Goal: Transaction & Acquisition: Purchase product/service

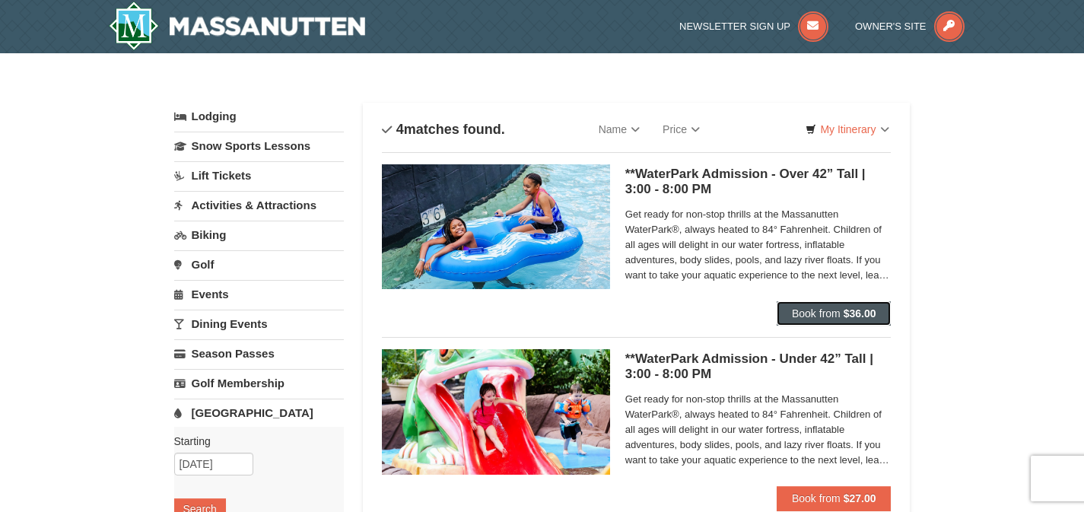
click at [816, 306] on button "Book from $36.00" at bounding box center [834, 313] width 115 height 24
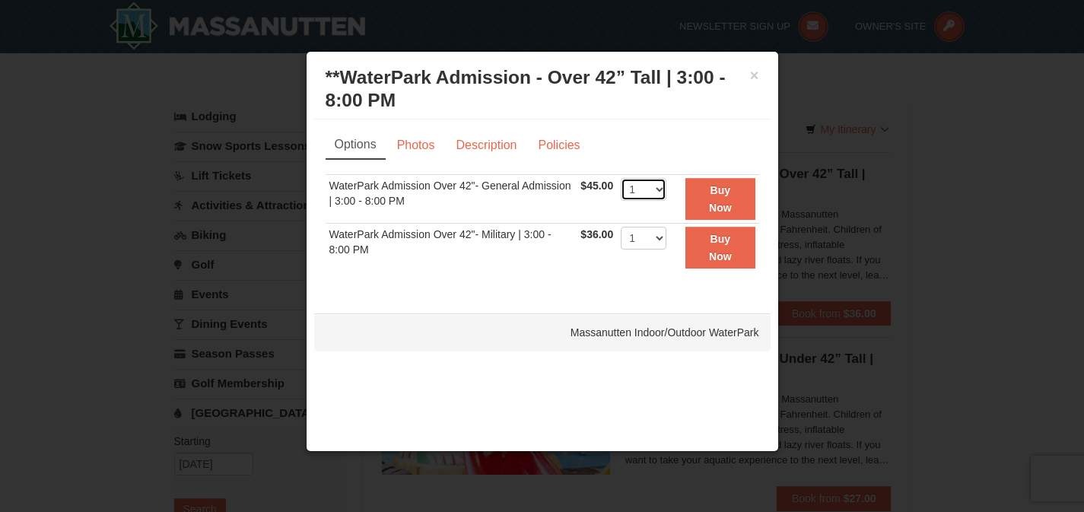
click at [663, 189] on select "1 2 3 4 5 6 7 8 9 10 11 12 13 14 15 16 17 18 19 20 21 22" at bounding box center [644, 189] width 46 height 23
select select "3"
click at [669, 162] on div "Options Photos Description Policies Sorry, no matches found. Please remove some…" at bounding box center [543, 209] width 434 height 156
click at [707, 205] on button "Buy Now" at bounding box center [719, 199] width 69 height 42
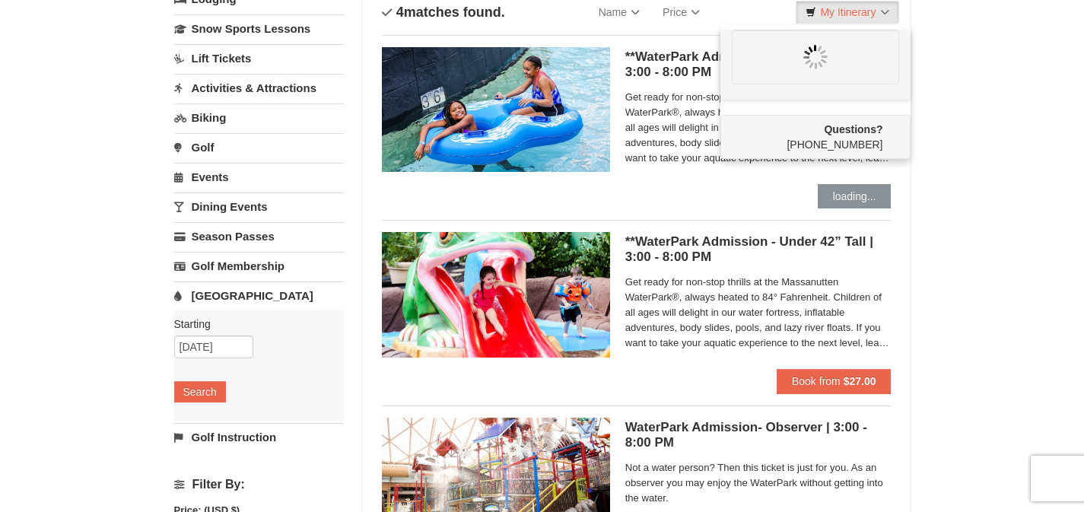
scroll to position [129, 0]
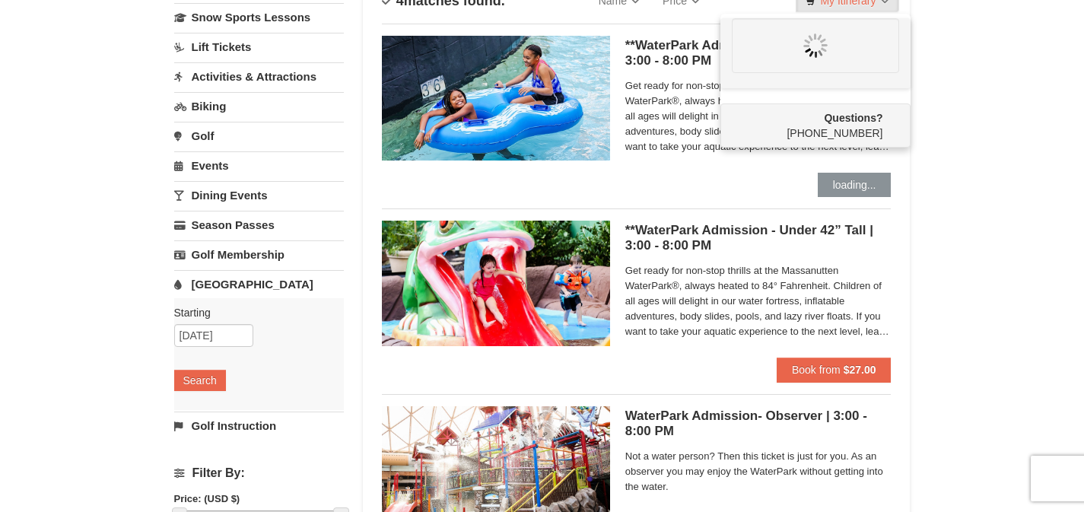
click at [701, 351] on div "**WaterPark Admission - Under 42” Tall | 3:00 - 8:00 PM Massanutten Indoor/Outd…" at bounding box center [758, 289] width 266 height 137
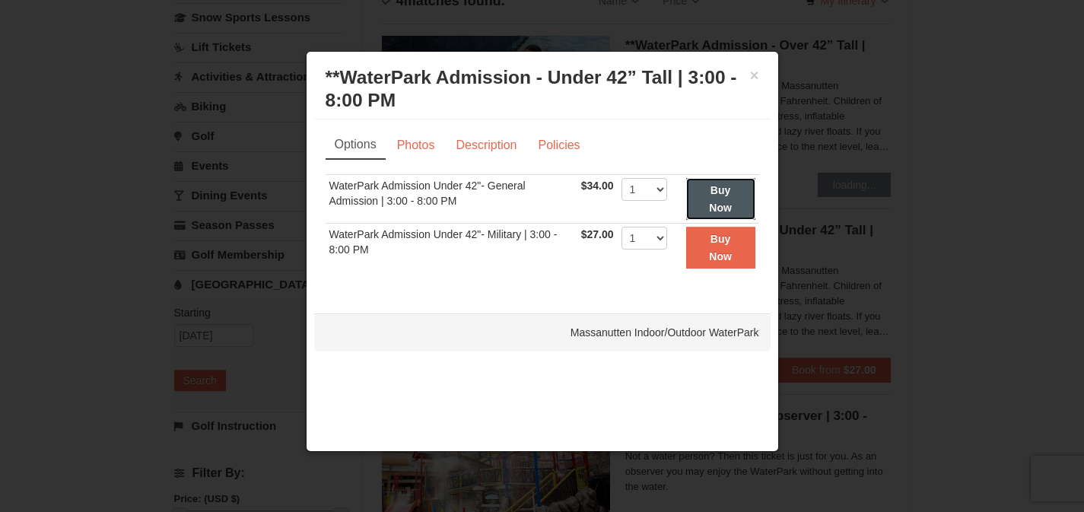
click at [723, 197] on button "Buy Now" at bounding box center [720, 199] width 69 height 42
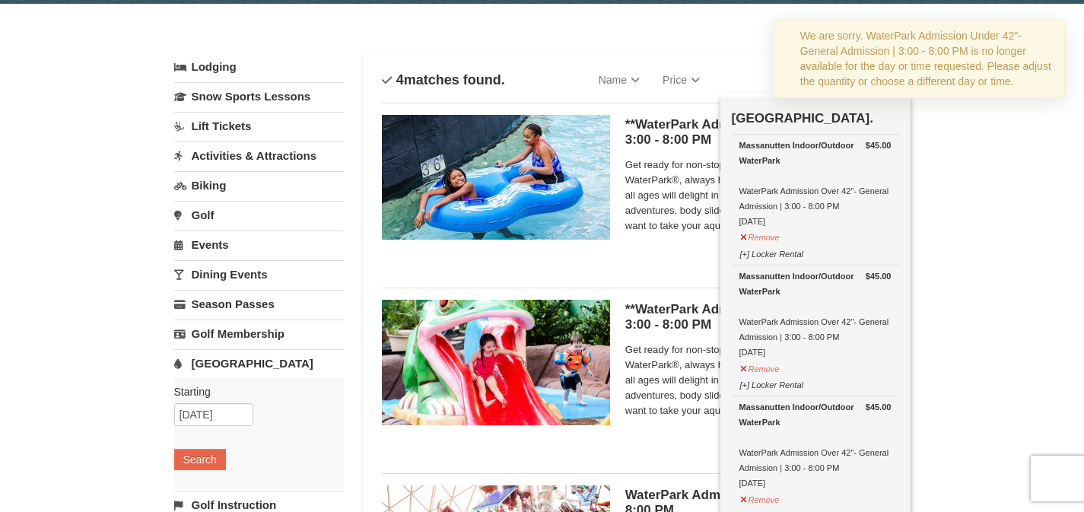
scroll to position [46, 0]
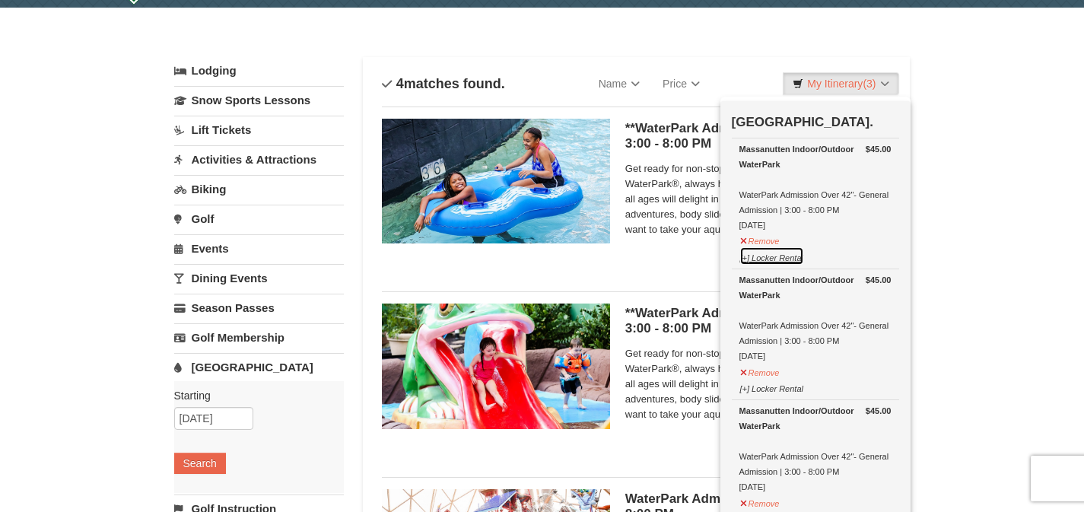
click at [747, 259] on button "[+] Locker Rental" at bounding box center [771, 255] width 65 height 19
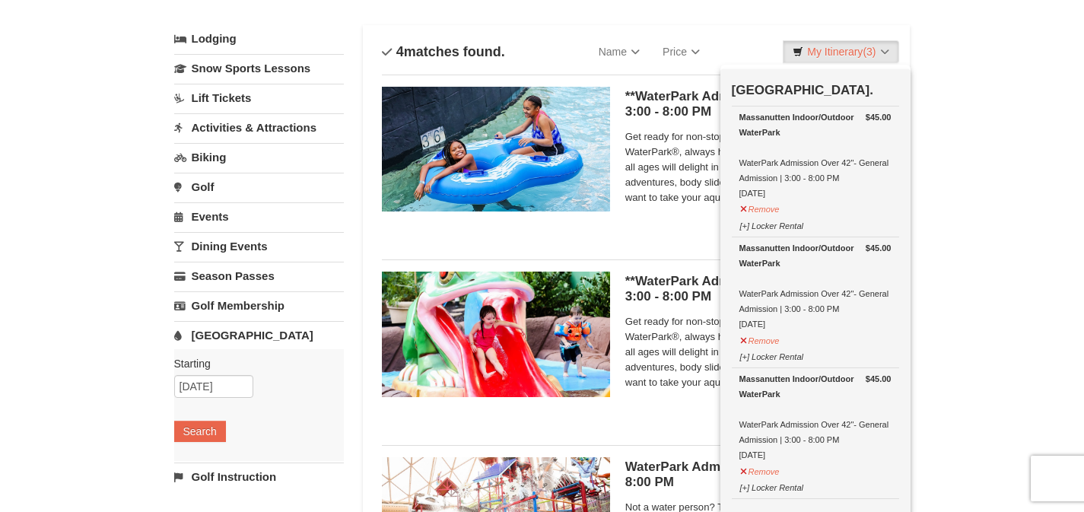
scroll to position [77, 0]
click at [783, 226] on button "[+] Locker Rental" at bounding box center [771, 224] width 65 height 19
click at [768, 228] on button "[+] Locker Rental" at bounding box center [771, 224] width 65 height 19
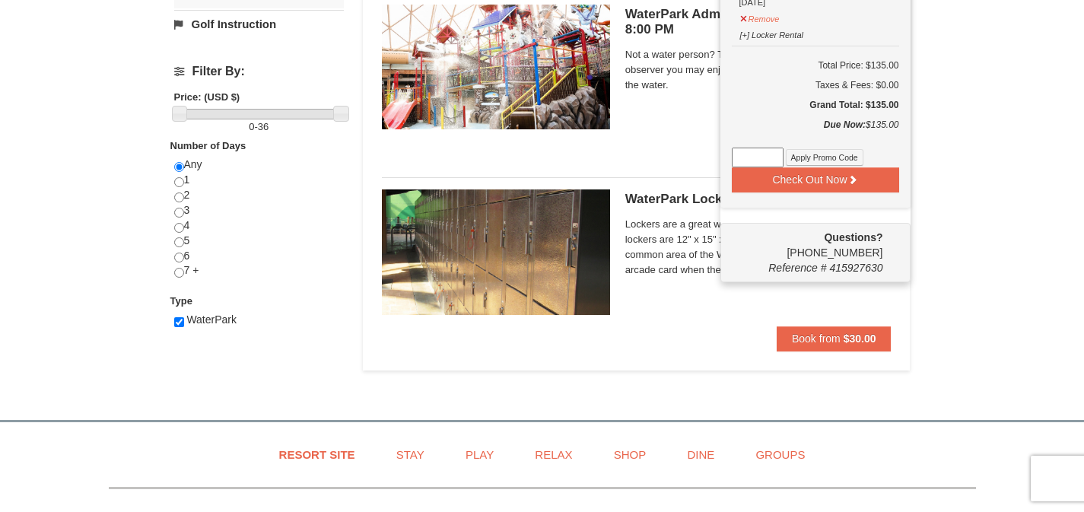
scroll to position [561, 0]
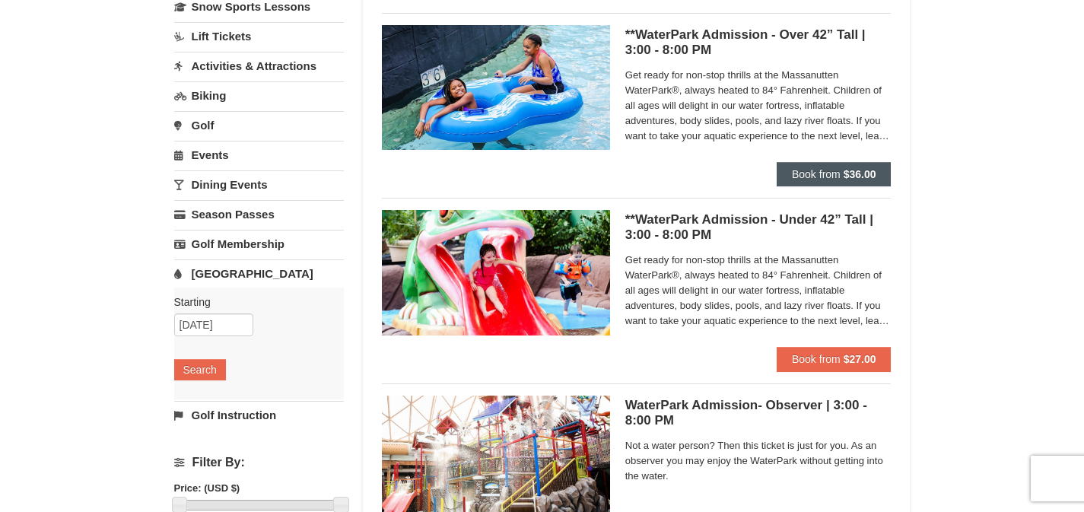
scroll to position [0, 0]
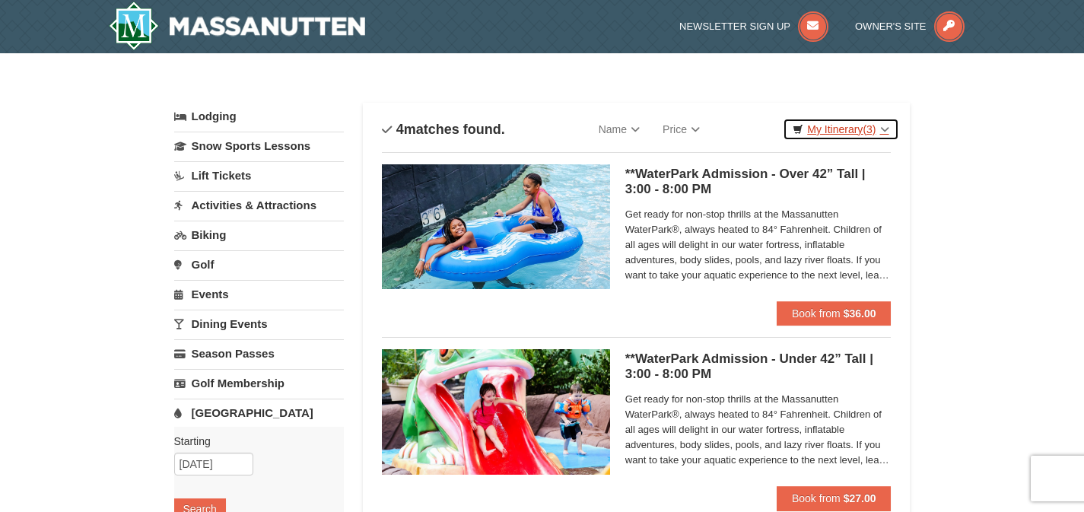
click at [844, 122] on link "My Itinerary (3)" at bounding box center [841, 129] width 116 height 23
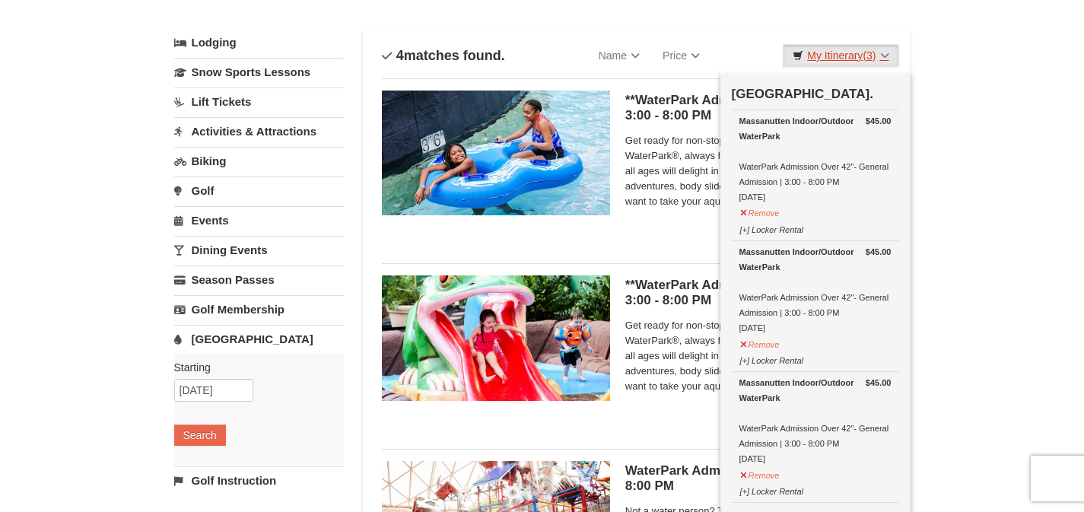
scroll to position [71, 0]
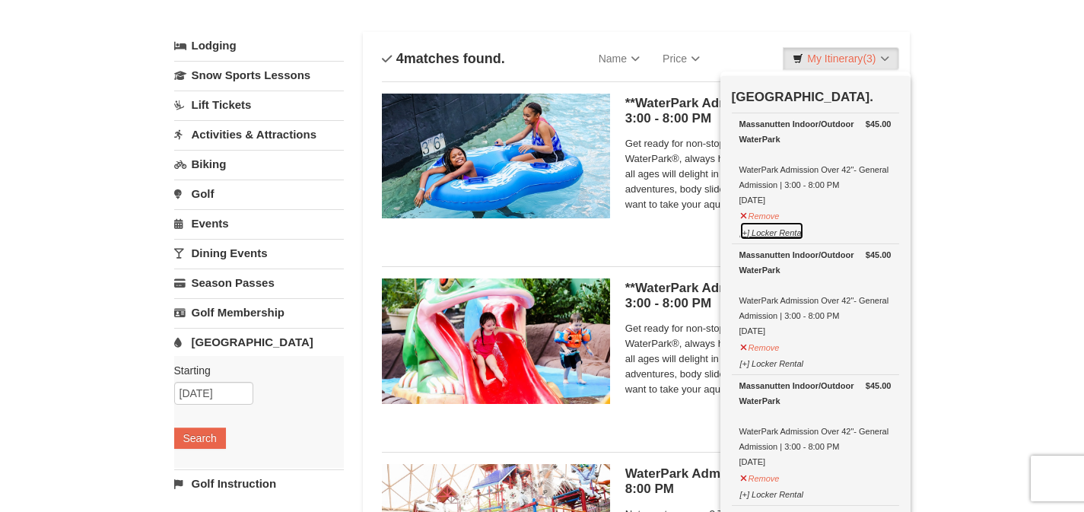
click at [745, 233] on button "[+] Locker Rental" at bounding box center [771, 230] width 65 height 19
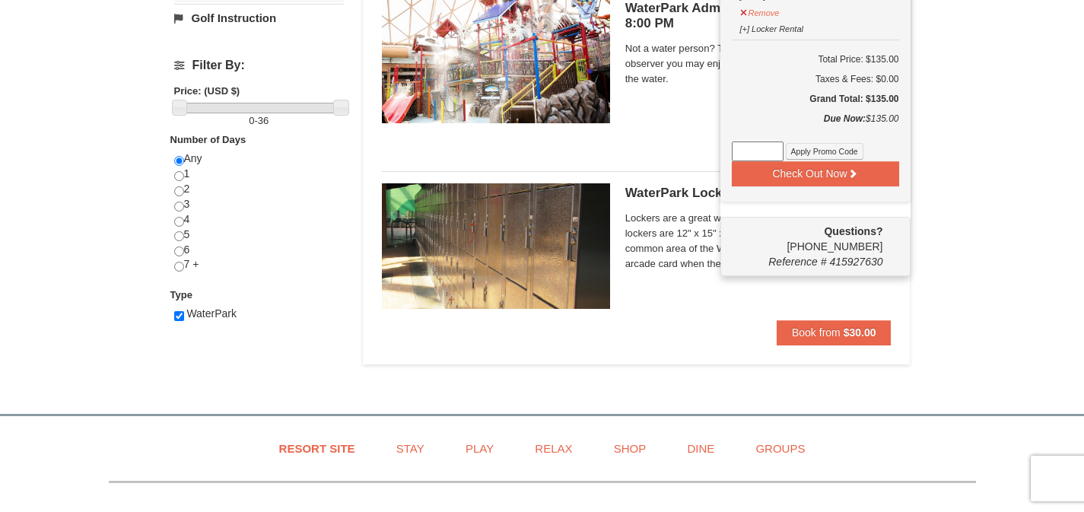
scroll to position [327, 0]
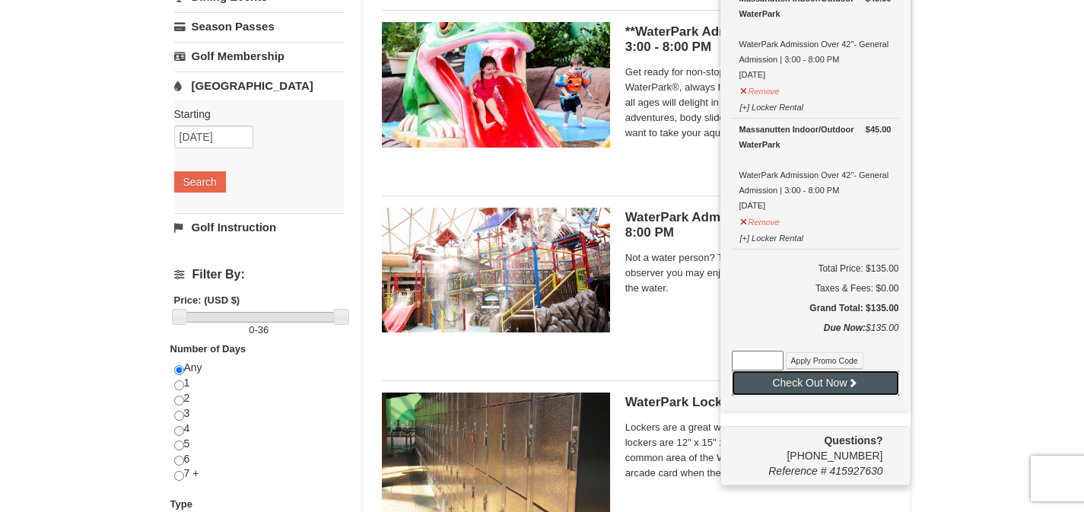
click at [806, 378] on button "Check Out Now" at bounding box center [815, 382] width 167 height 24
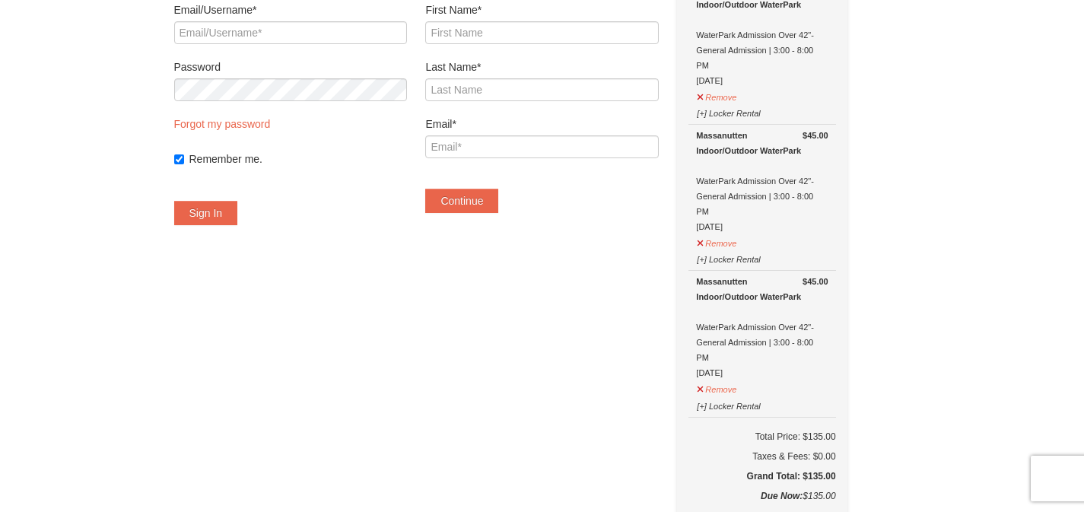
scroll to position [68, 0]
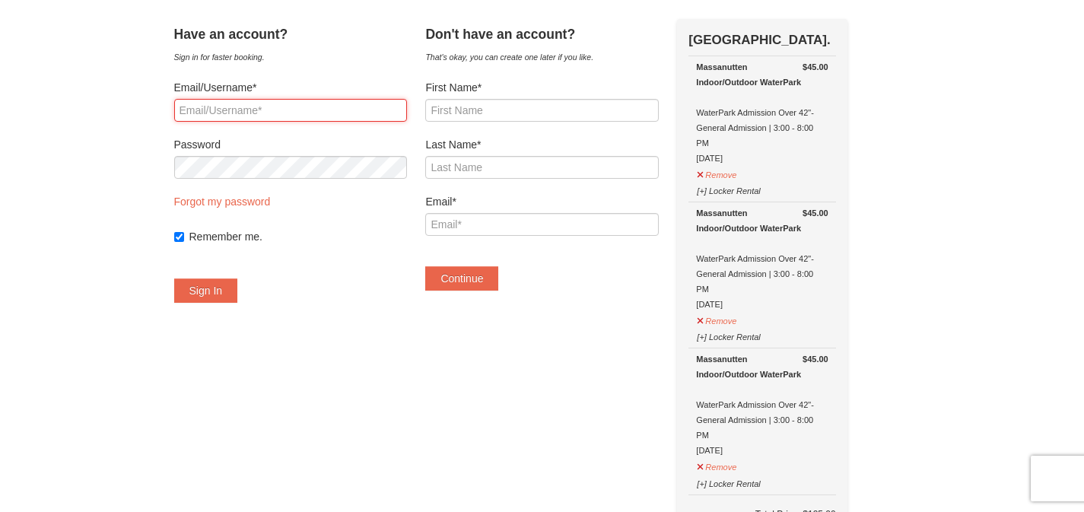
type input "katiecrockerallen@gmail.com"
click at [263, 238] on label "Remember me." at bounding box center [298, 236] width 218 height 15
click at [184, 238] on input "Remember me." at bounding box center [179, 237] width 10 height 10
checkbox input "false"
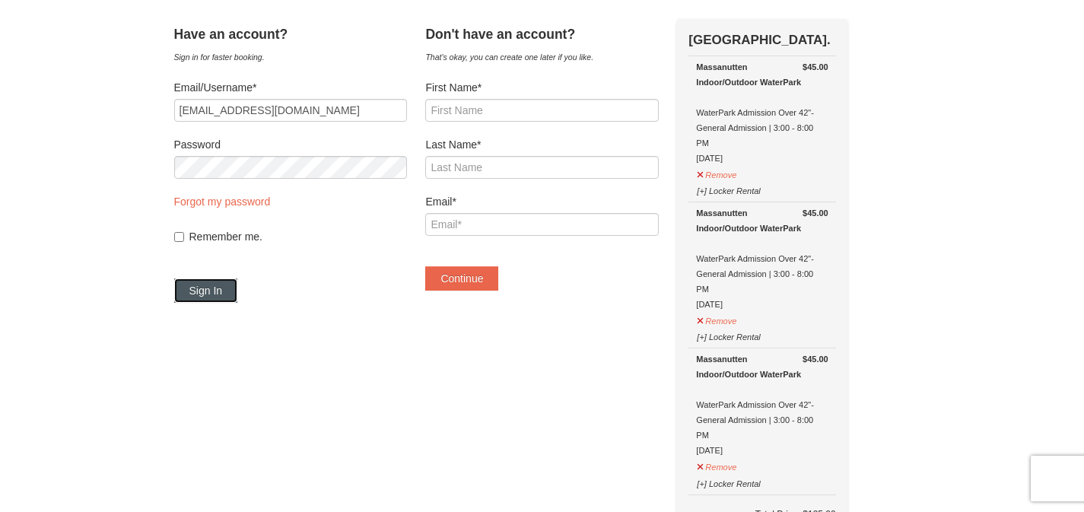
click at [238, 292] on button "Sign In" at bounding box center [206, 290] width 64 height 24
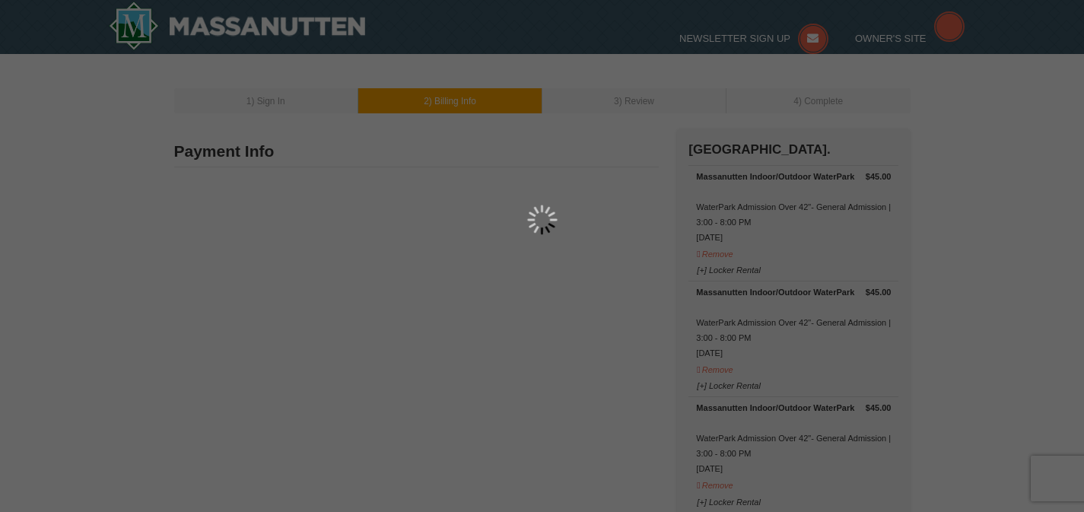
type input "[STREET_ADDRESS]"
type input "[GEOGRAPHIC_DATA]"
type input "22911"
type input "434"
type input "981"
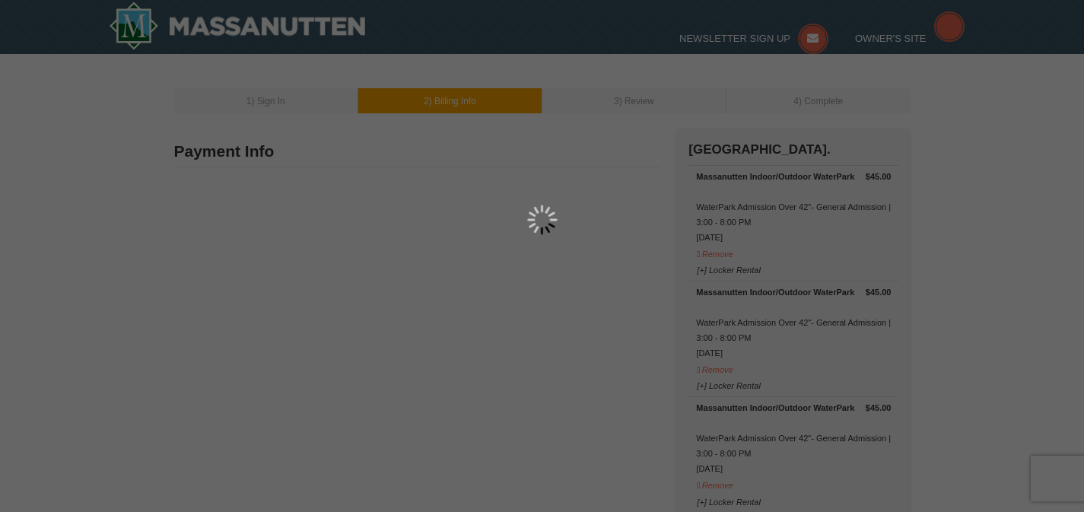
type input "6814"
type input "[EMAIL_ADDRESS][DOMAIN_NAME]"
select select "VA"
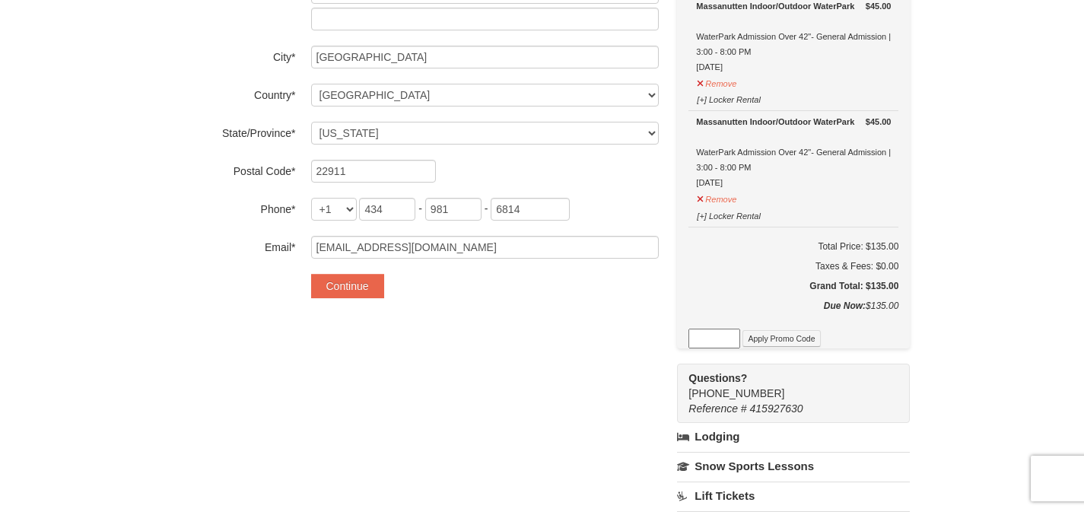
scroll to position [288, 0]
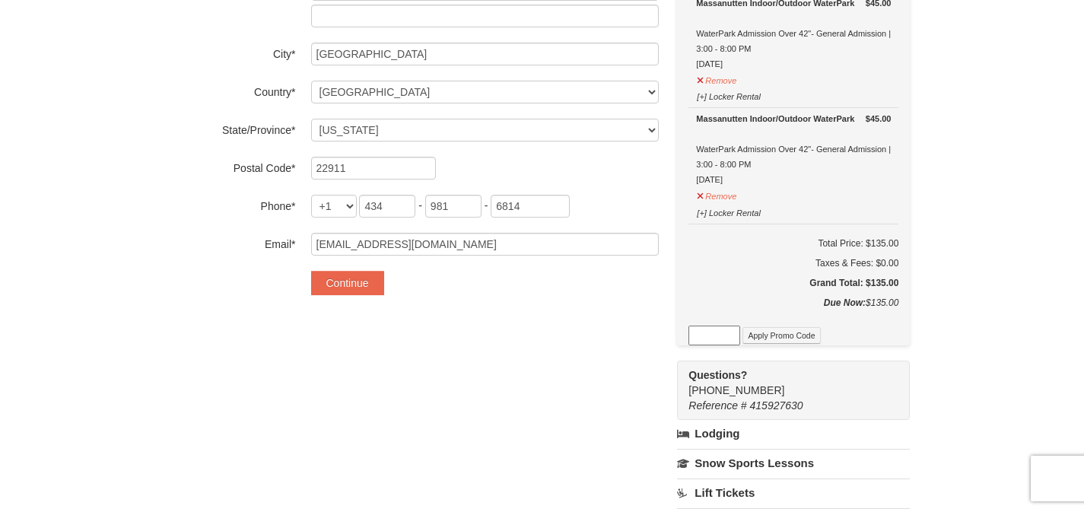
click at [691, 335] on input at bounding box center [714, 336] width 52 height 20
paste input "WPFUNDAY25"
type input "WPFUNDAY25"
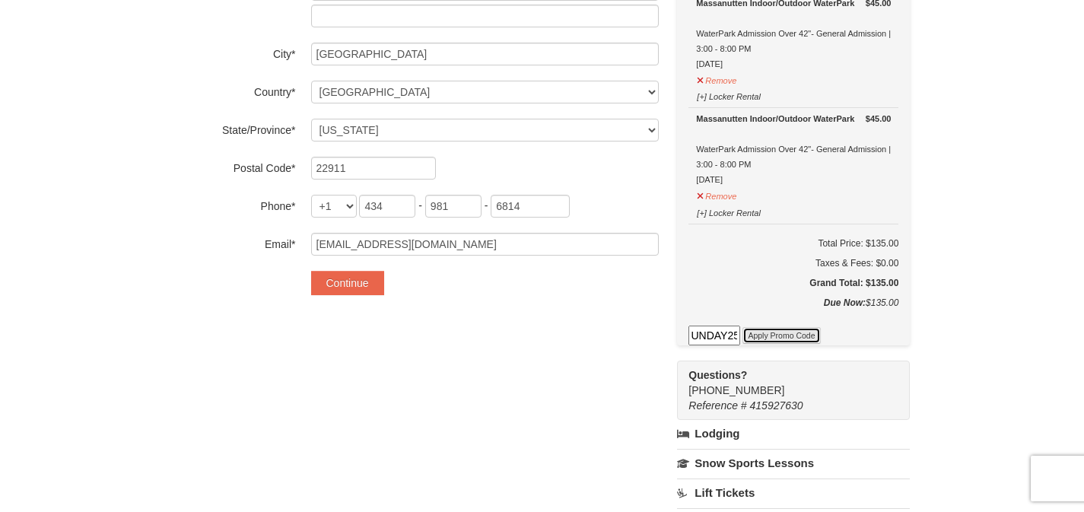
click at [761, 332] on button "Apply Promo Code" at bounding box center [781, 335] width 78 height 17
click at [709, 342] on input at bounding box center [714, 336] width 52 height 20
type input "WPFUNDAY25"
click at [769, 335] on button "Apply Promo Code" at bounding box center [781, 335] width 78 height 17
click at [716, 337] on input at bounding box center [714, 336] width 52 height 20
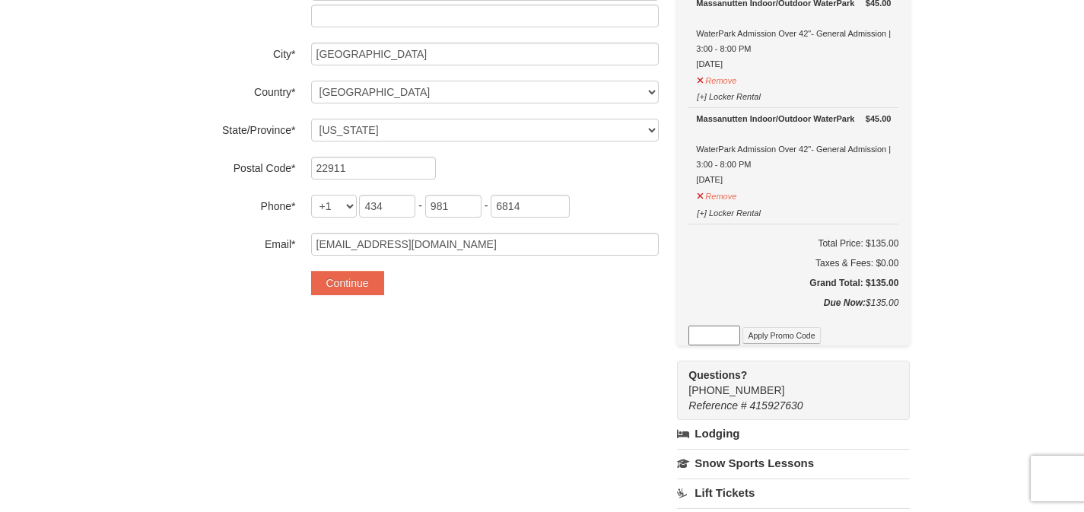
click at [580, 329] on div "Payment Info Card To Use* Exp: 10/28 AX-XXXX New Card Are you sure you want to …" at bounding box center [542, 314] width 736 height 949
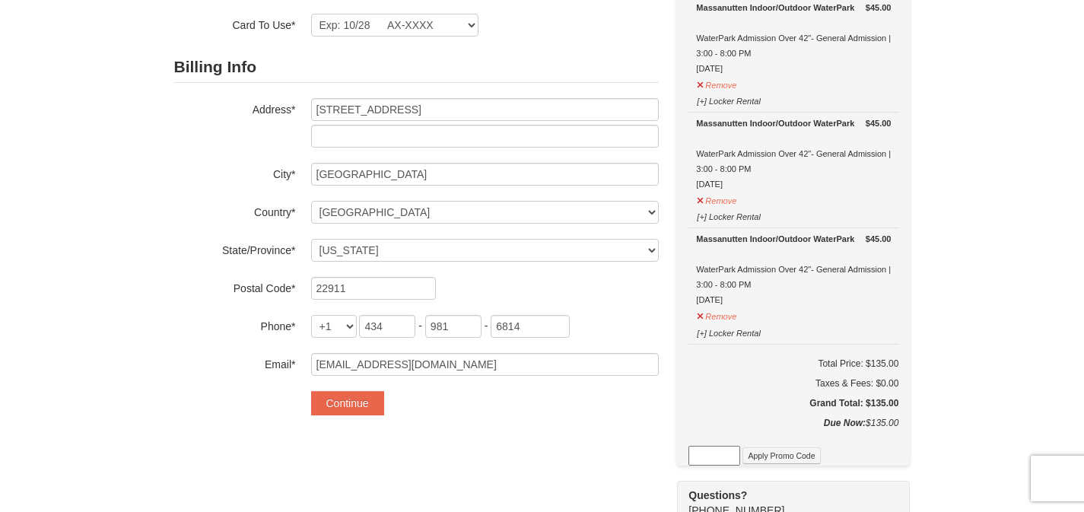
scroll to position [180, 0]
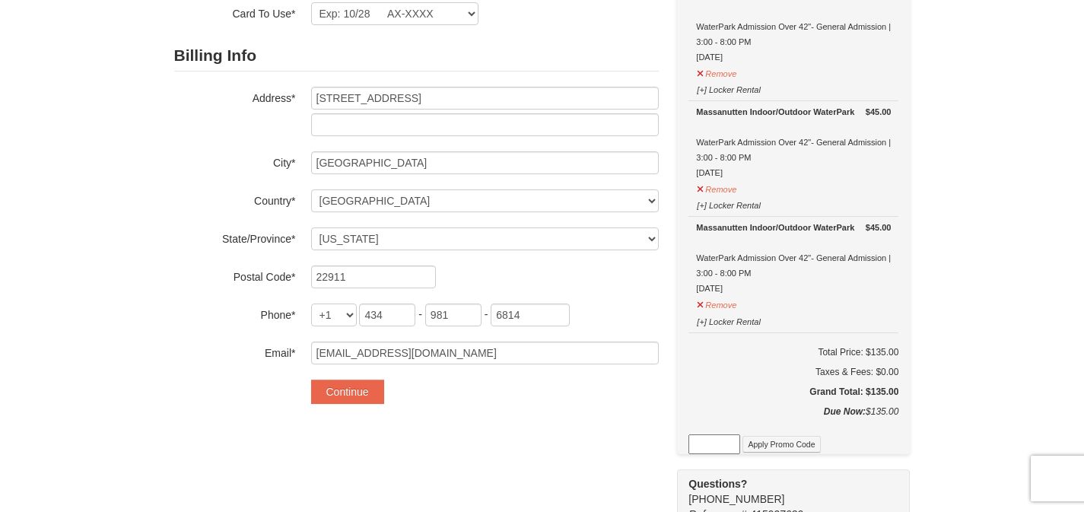
click at [700, 435] on input at bounding box center [714, 444] width 52 height 20
paste input "HS2025WPK"
type input "HS2025WPK"
click at [773, 439] on button "Apply Promo Code" at bounding box center [781, 444] width 78 height 17
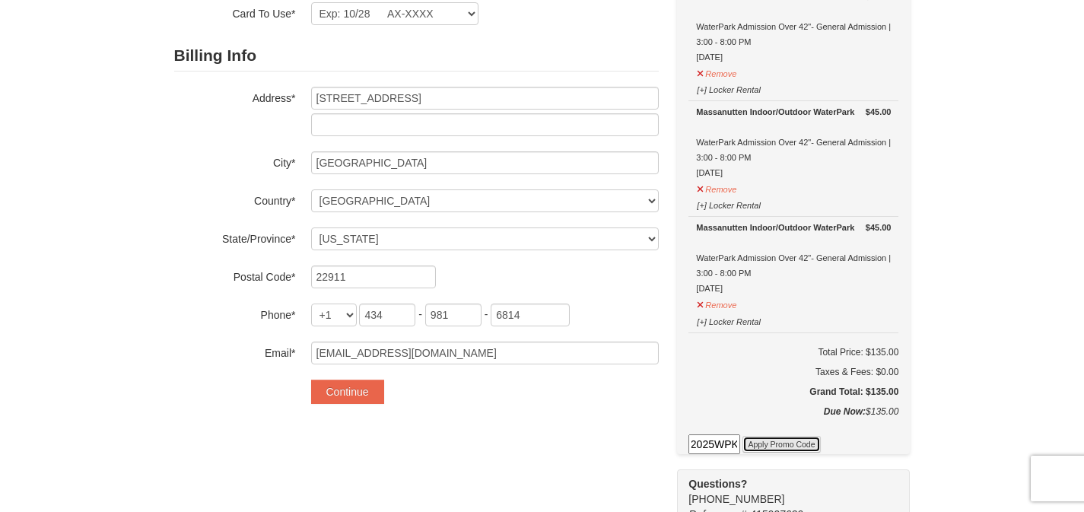
scroll to position [0, 0]
